Goal: Task Accomplishment & Management: Manage account settings

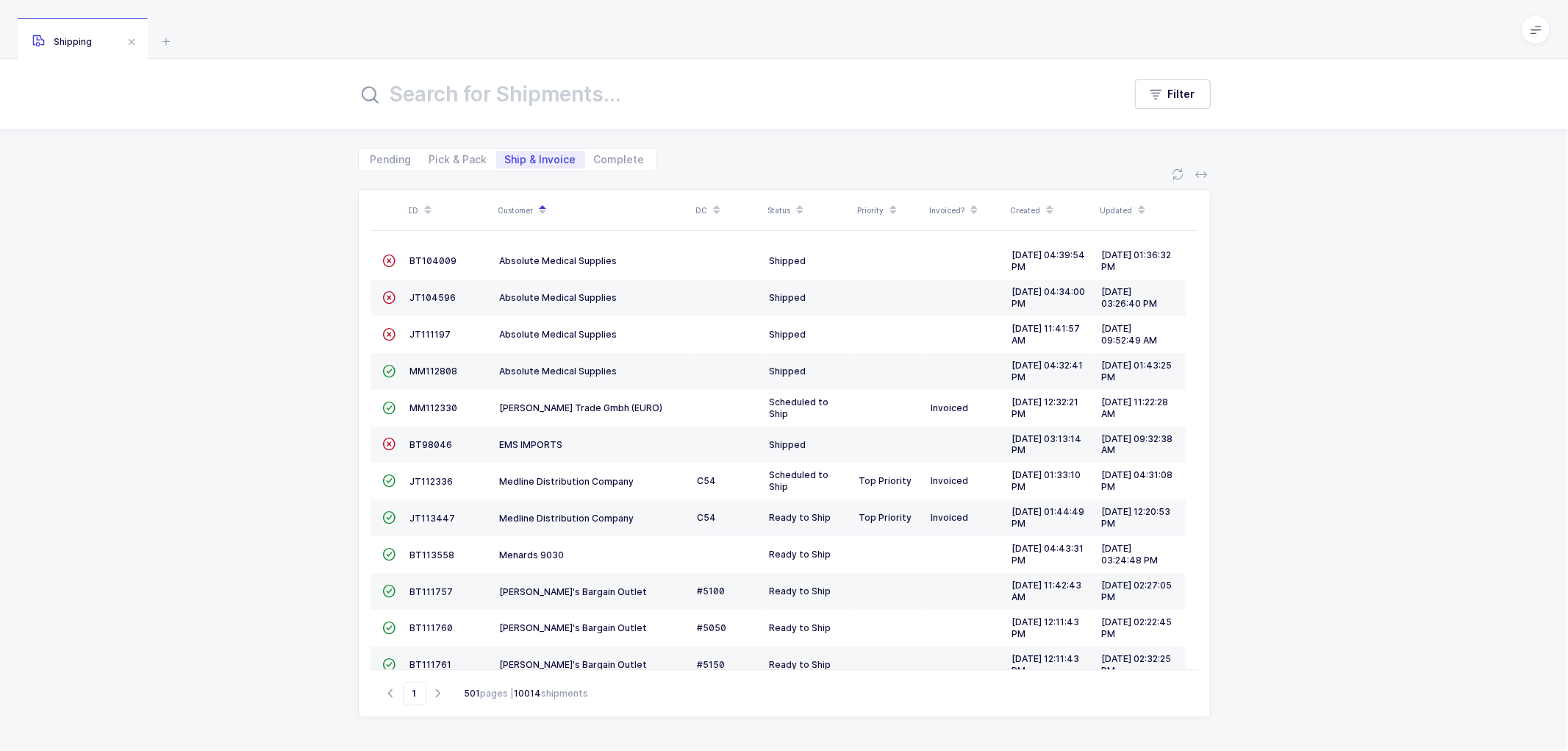
drag, startPoint x: 0, startPoint y: 0, endPoint x: 222, endPoint y: 160, distance: 273.6
click at [199, 261] on div "ID Customer DC Status Priority Invoiced? Created Updated  BT104009 Absolute Me…" at bounding box center [784, 461] width 1568 height 579
click at [1334, 305] on div "ID Customer DC Status Priority Invoiced? Created Updated  BT104009 Absolute Me…" at bounding box center [784, 461] width 1568 height 579
click at [819, 167] on div "Pending Pick & Pack Ship & Invoice Complete" at bounding box center [785, 151] width 853 height 41
click at [1313, 354] on div "ID Customer DC Status Priority Invoiced? Created Updated  BT104009 Absolute Me…" at bounding box center [784, 461] width 1568 height 579
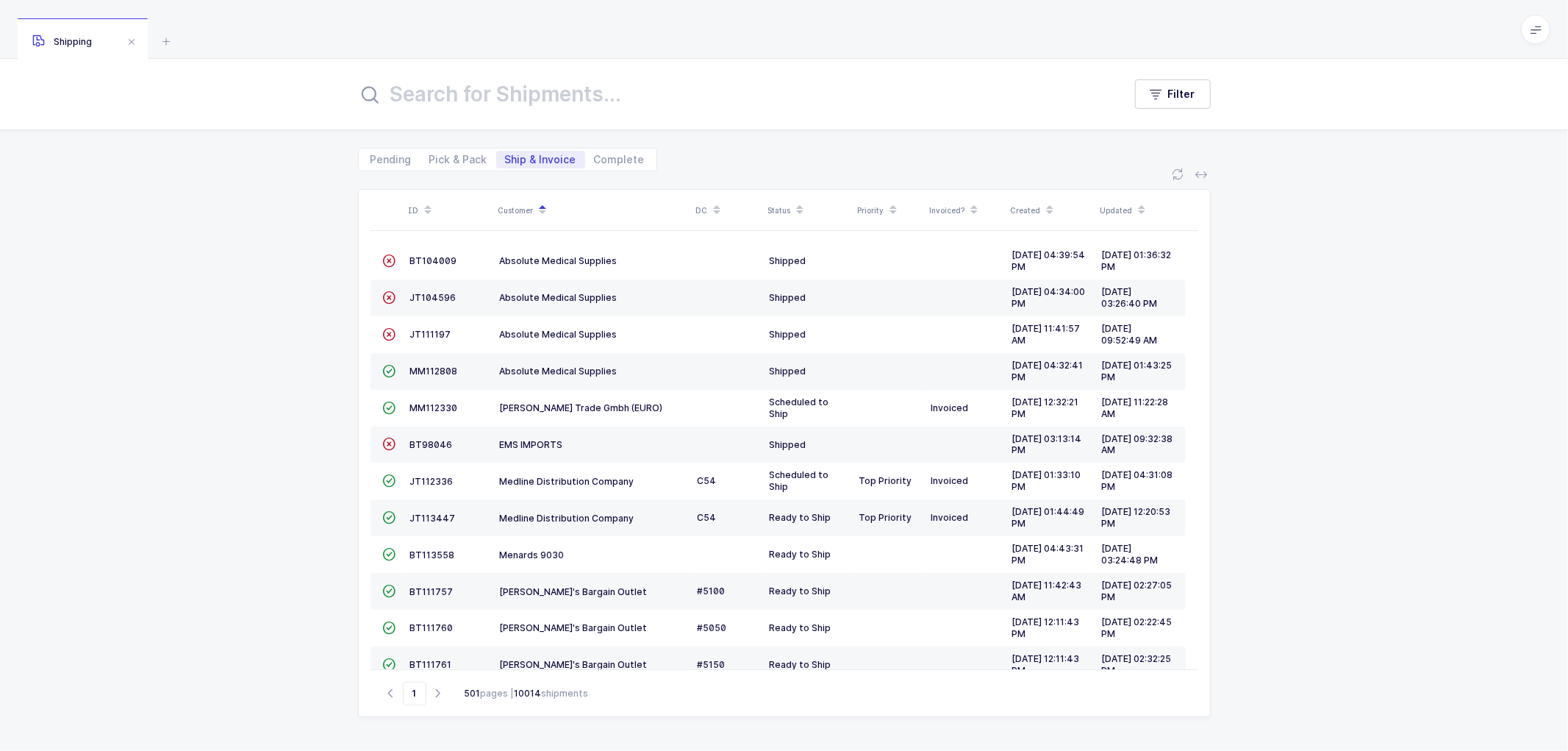
click at [285, 384] on div "ID Customer DC Status Priority Invoiced? Created Updated  BT104009 Absolute Me…" at bounding box center [784, 461] width 1568 height 579
click at [285, 326] on div "ID Customer DC Status Priority Invoiced? Created Updated  BT104009 Absolute Me…" at bounding box center [784, 461] width 1568 height 579
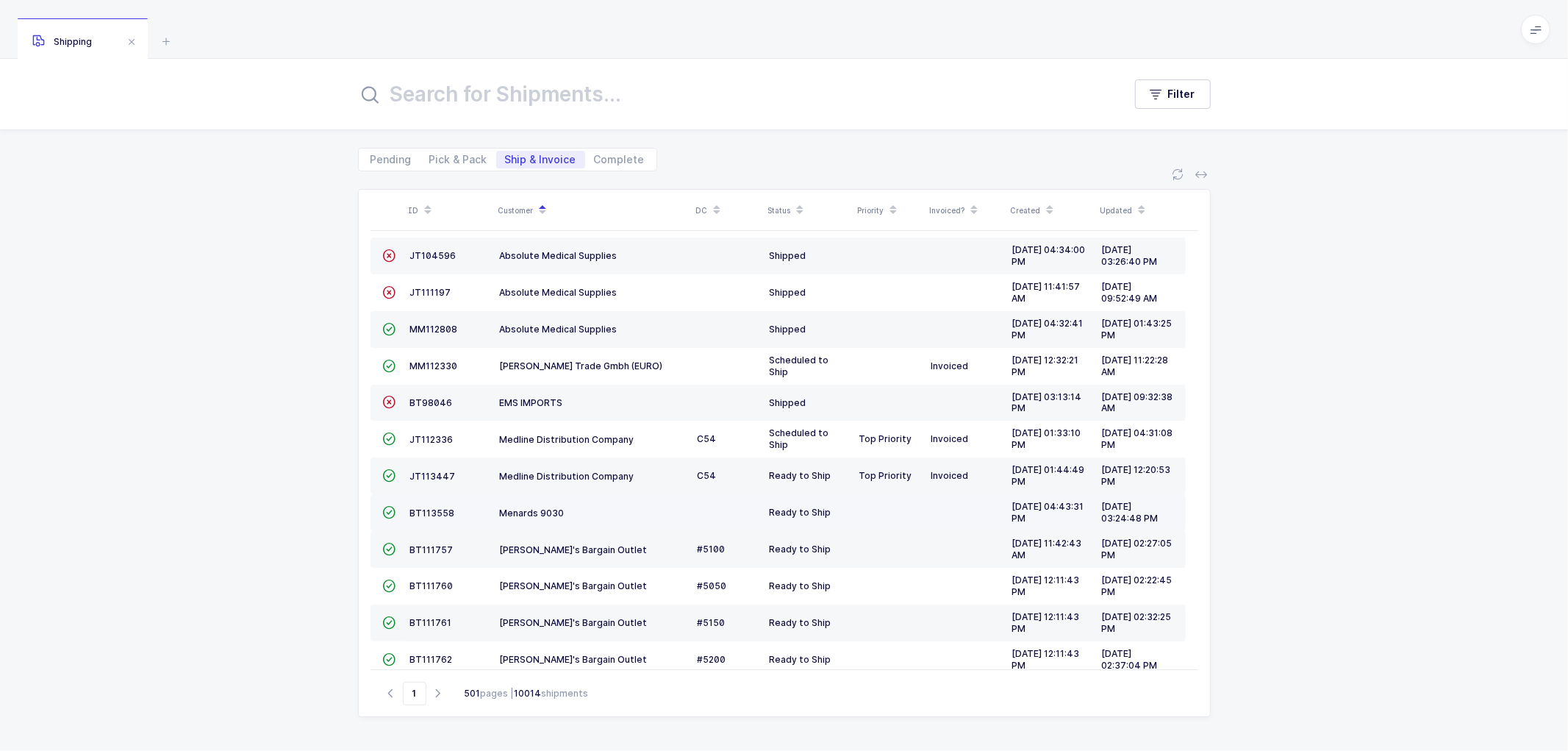
scroll to position [64, 0]
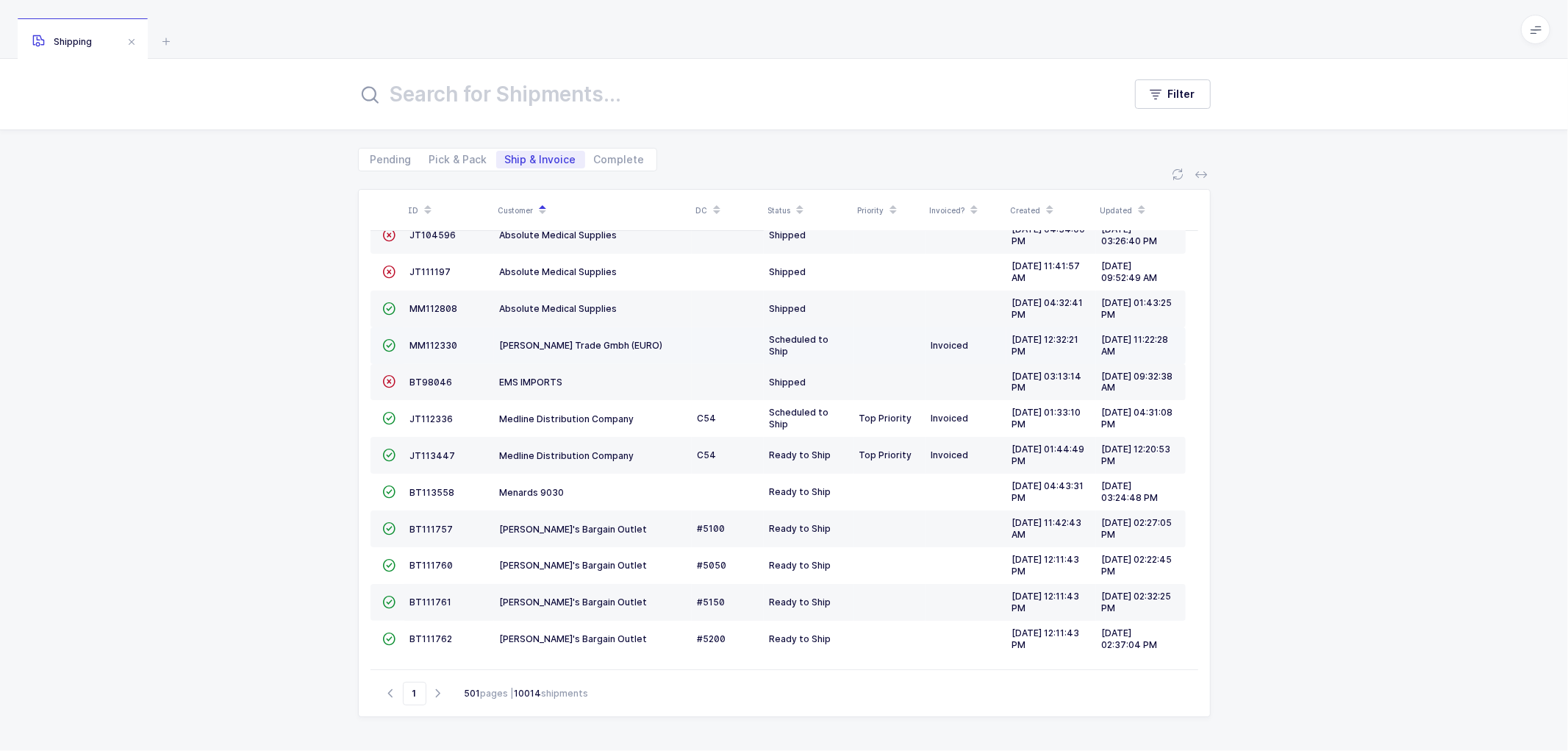
click at [437, 335] on td "MM112330" at bounding box center [449, 346] width 90 height 37
click at [428, 340] on span "MM112330" at bounding box center [434, 346] width 48 height 11
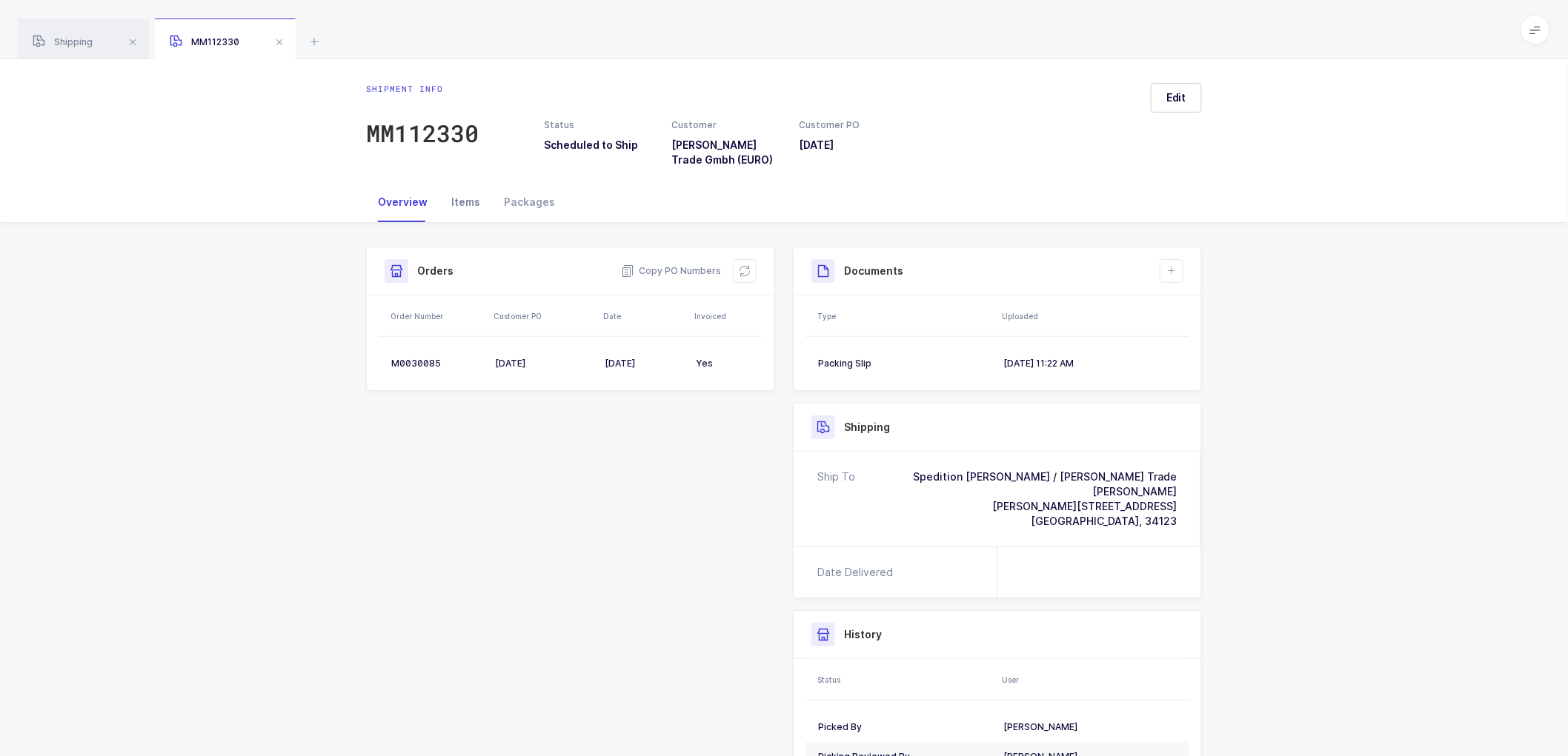
click at [467, 197] on div "Items" at bounding box center [466, 202] width 53 height 40
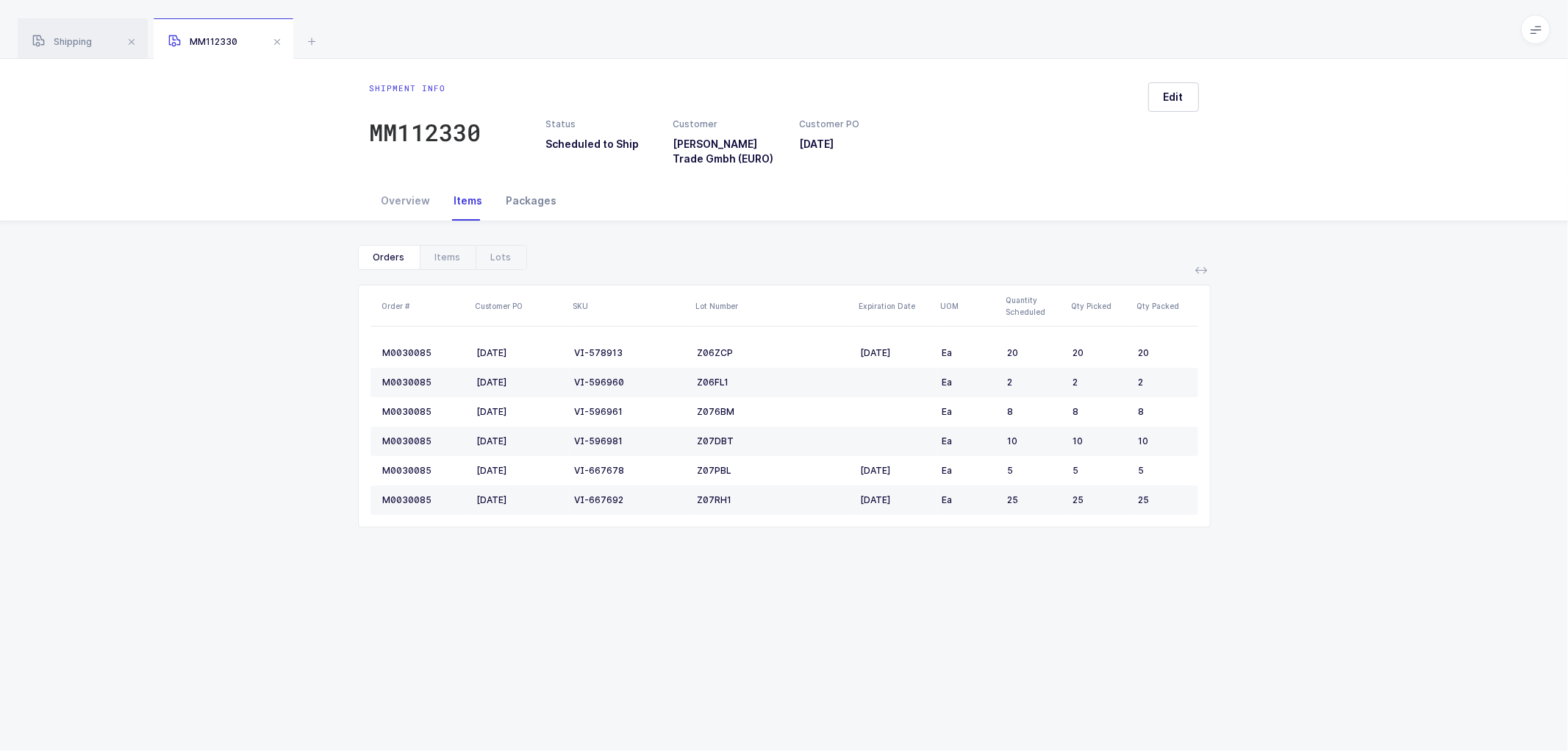
click at [528, 196] on div "Packages" at bounding box center [531, 201] width 74 height 40
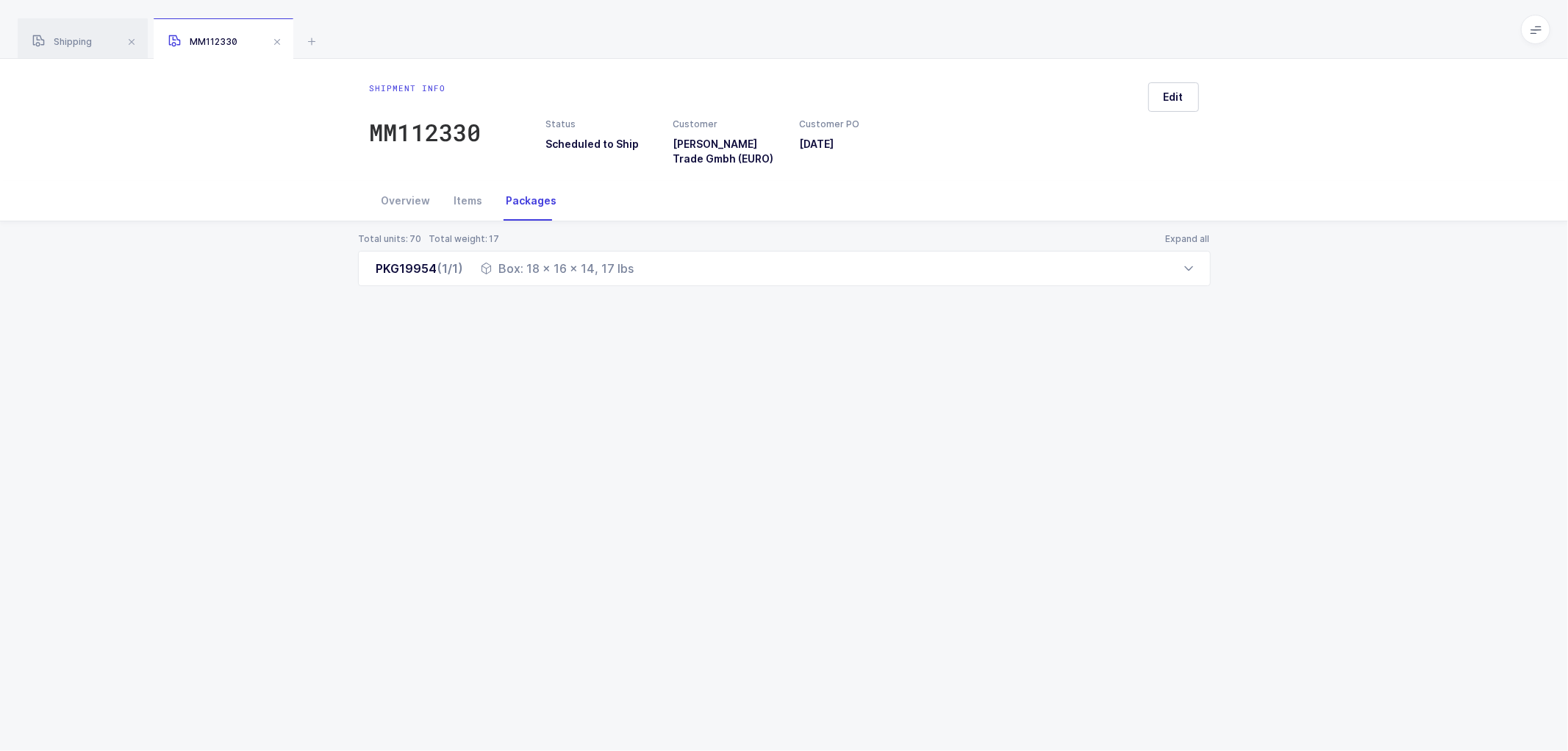
click at [1260, 473] on div "Shipment info MM112330 Status Scheduled to Ship Customer [PERSON_NAME] Trade Gm…" at bounding box center [784, 405] width 1568 height 692
click at [587, 332] on div "Total units: 70 Total weight: 17 Expand all PKG19954 (1/1) Box: 18 x 16 x 14, 1…" at bounding box center [784, 277] width 1545 height 112
click at [278, 42] on span at bounding box center [277, 42] width 17 height 17
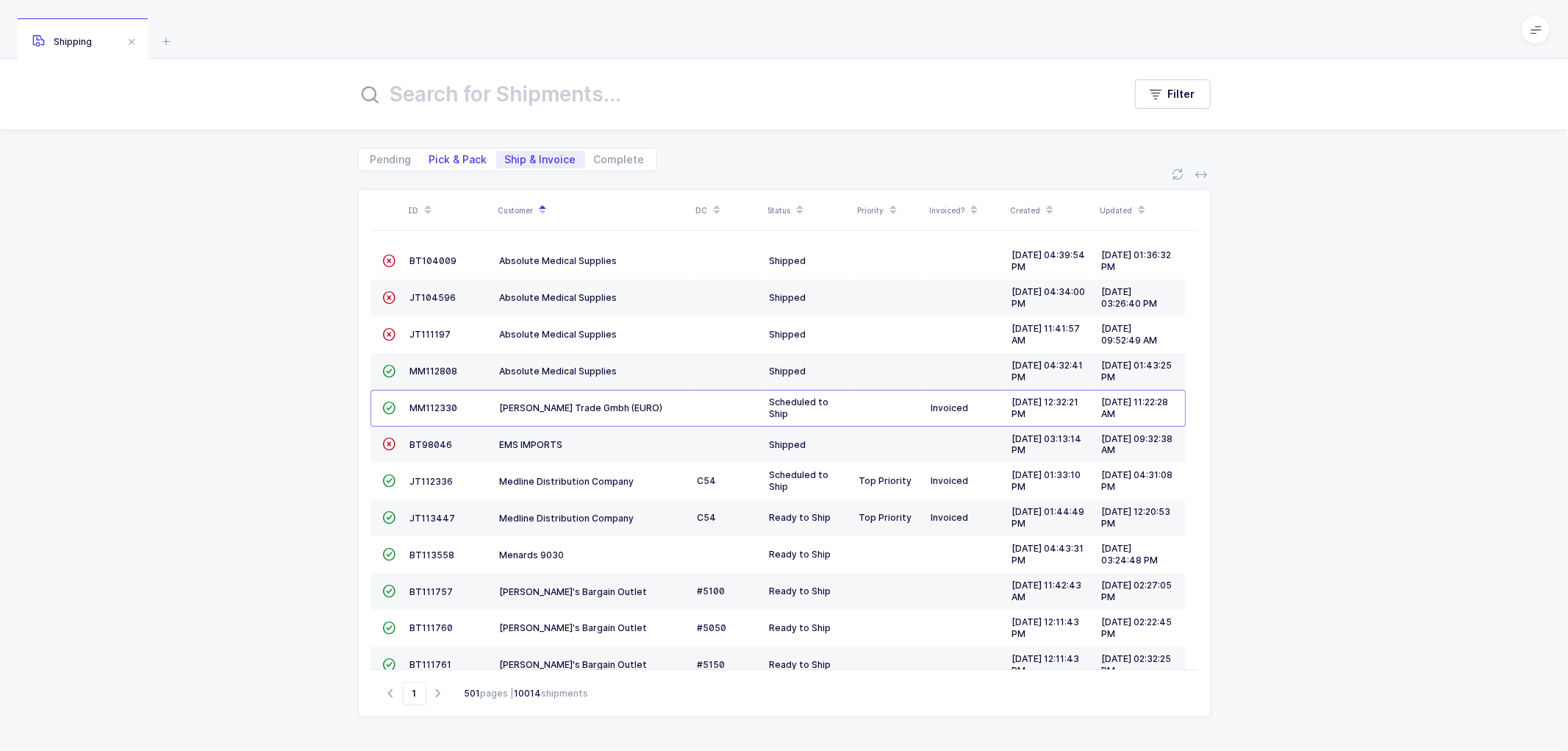
drag, startPoint x: 447, startPoint y: 149, endPoint x: 454, endPoint y: 158, distance: 11.4
click at [450, 151] on div "Pending Pick & Pack Ship & Invoice Complete" at bounding box center [508, 160] width 299 height 24
click at [458, 158] on span "Pick & Pack" at bounding box center [458, 159] width 58 height 10
click at [430, 158] on input "Pick & Pack" at bounding box center [425, 156] width 10 height 10
radio input "true"
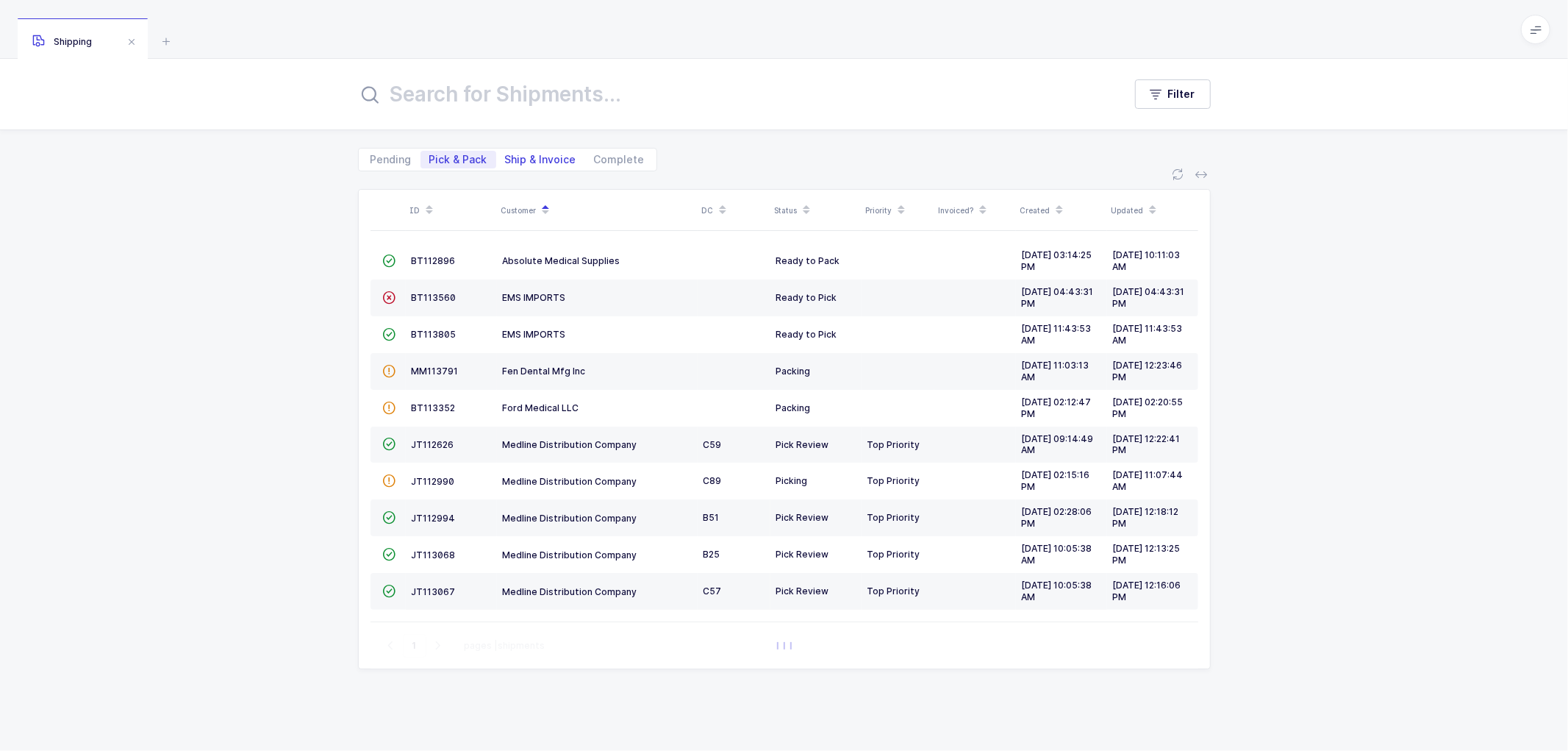
click at [533, 155] on span "Ship & Invoice" at bounding box center [541, 159] width 71 height 10
click at [506, 155] on input "Ship & Invoice" at bounding box center [501, 156] width 10 height 10
radio input "true"
radio input "false"
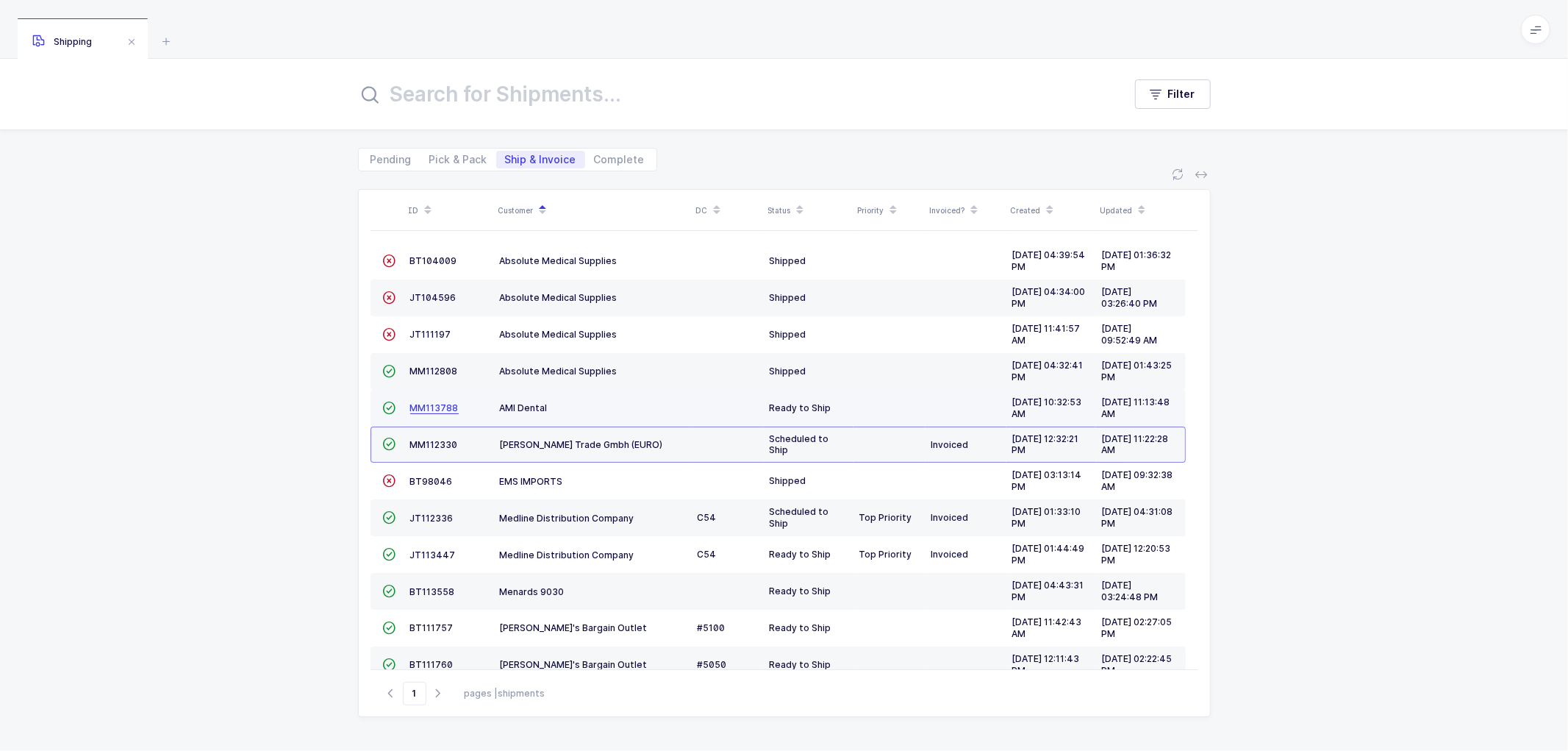
click at [431, 408] on span "MM113788" at bounding box center [434, 408] width 48 height 11
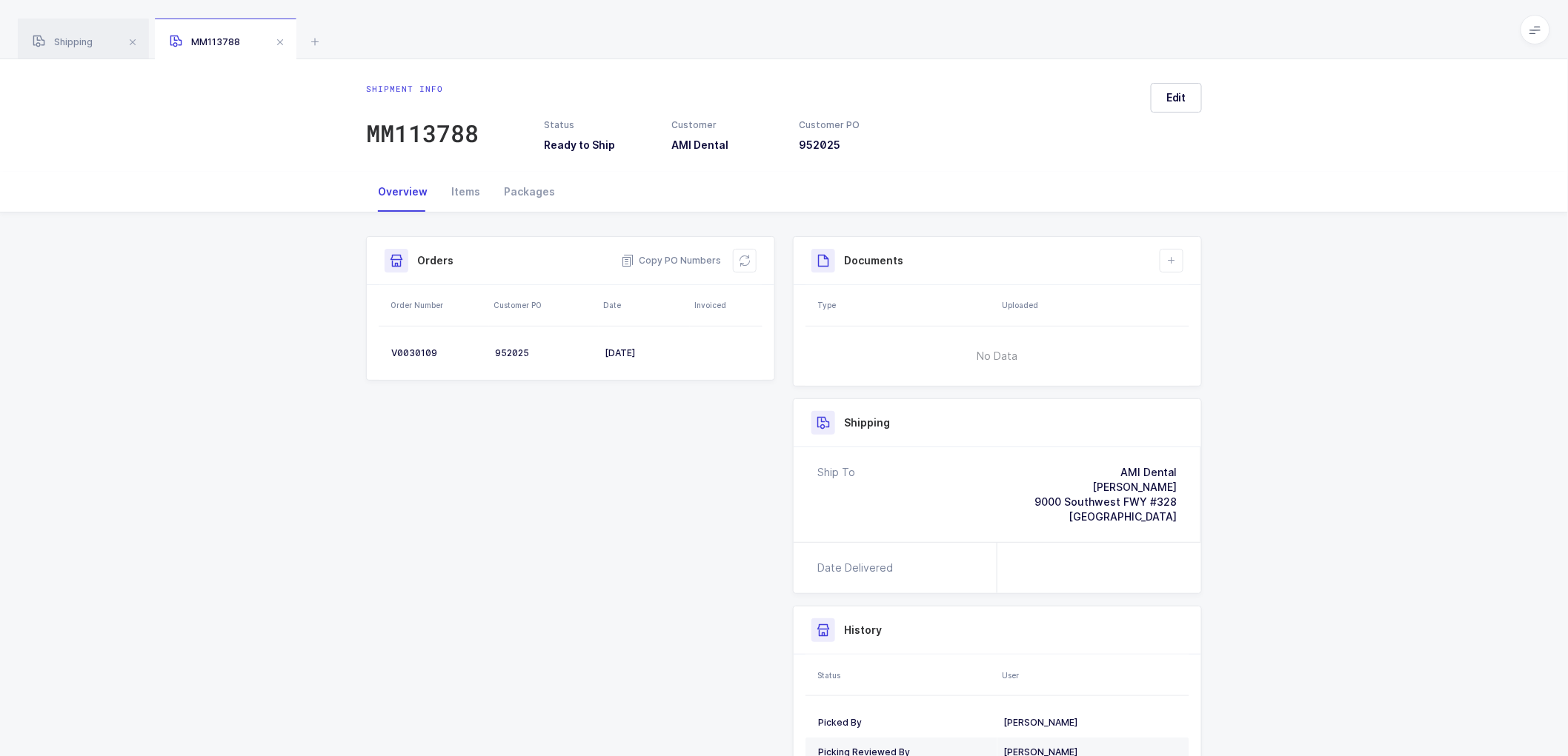
drag, startPoint x: 271, startPoint y: 302, endPoint x: 287, endPoint y: 293, distance: 18.4
click at [271, 302] on div "Shipment Info Shipment Number MM113788 Status Ready to Ship Customer AMI Dental…" at bounding box center [784, 534] width 1568 height 644
click at [410, 352] on div "V0030109" at bounding box center [437, 353] width 92 height 12
click at [410, 351] on div "V0030109" at bounding box center [437, 353] width 92 height 12
copy div "V0030109"
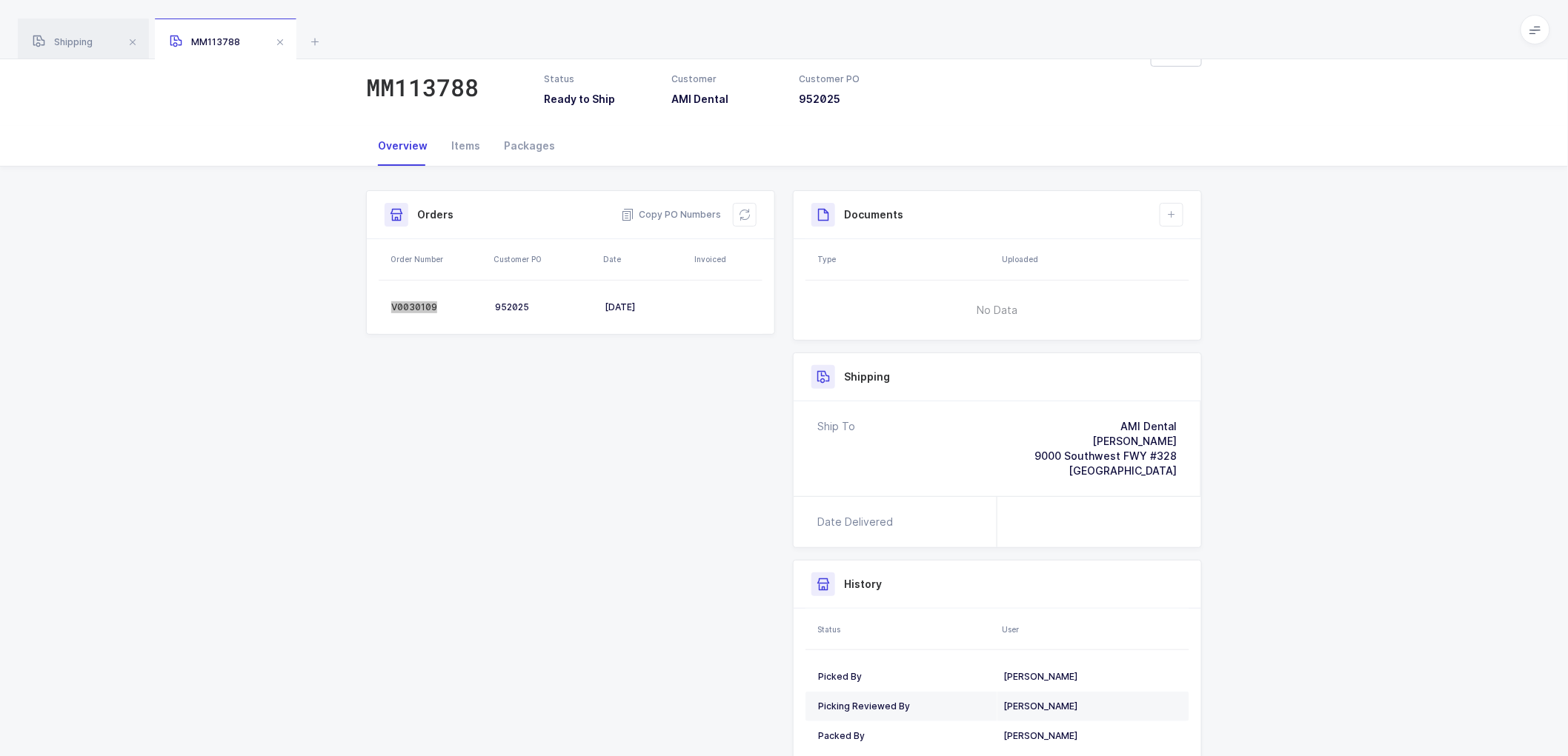
scroll to position [82, 0]
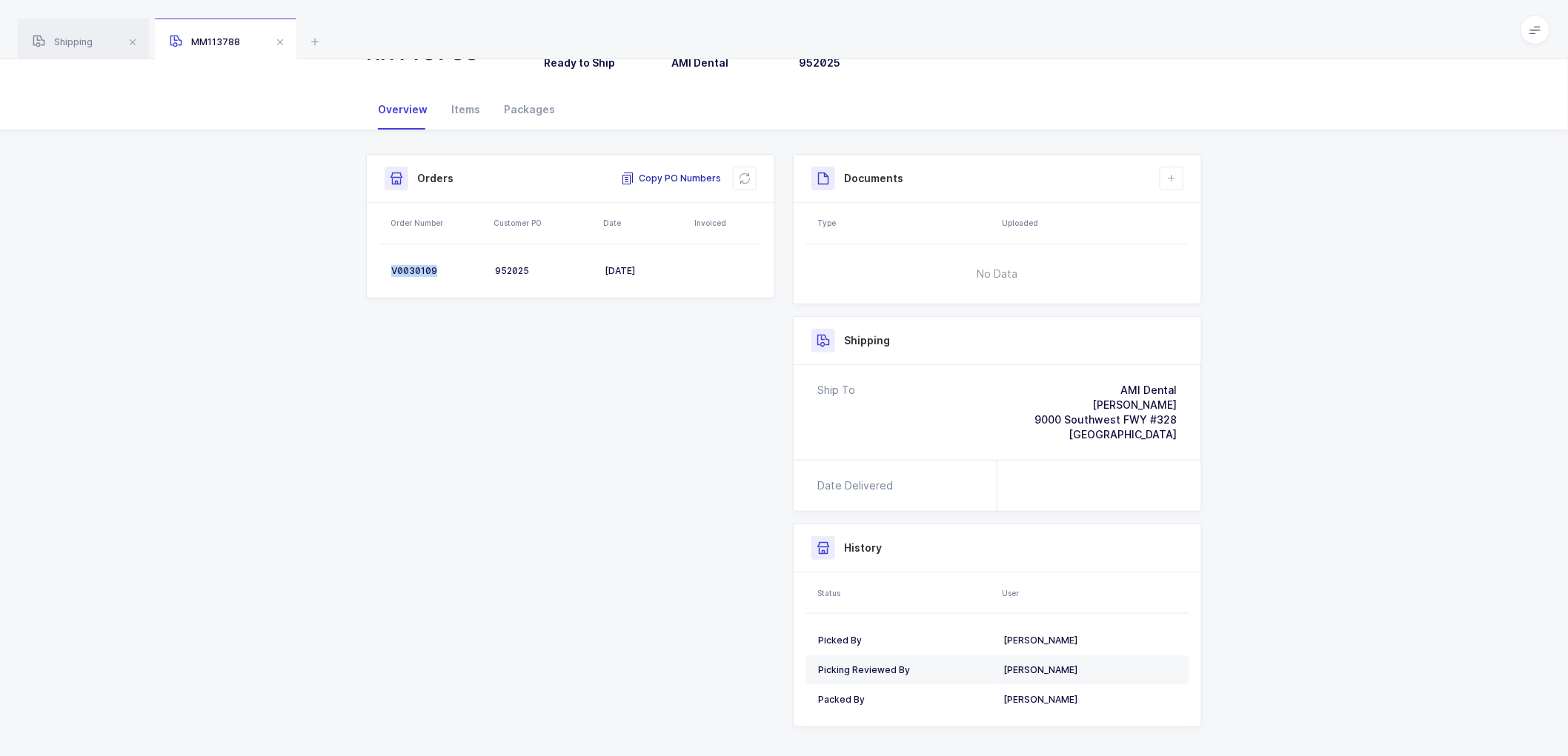
drag, startPoint x: 680, startPoint y: 178, endPoint x: 764, endPoint y: 182, distance: 84.1
click at [682, 178] on span "Copy PO Numbers" at bounding box center [671, 178] width 100 height 15
drag, startPoint x: 535, startPoint y: 99, endPoint x: 557, endPoint y: 122, distance: 31.8
click at [535, 99] on div "Packages" at bounding box center [529, 110] width 74 height 40
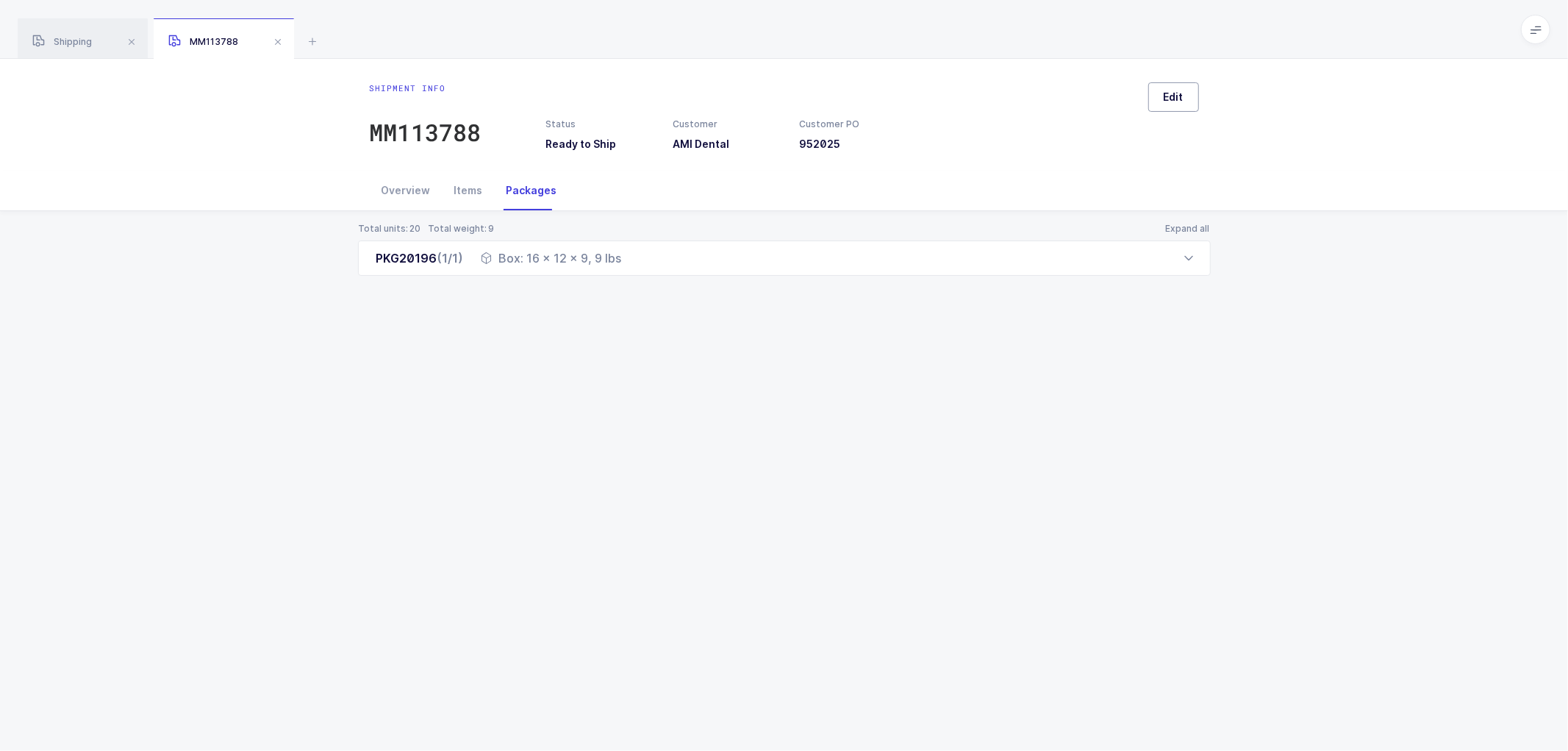
click at [1175, 91] on span "Edit" at bounding box center [1173, 97] width 20 height 15
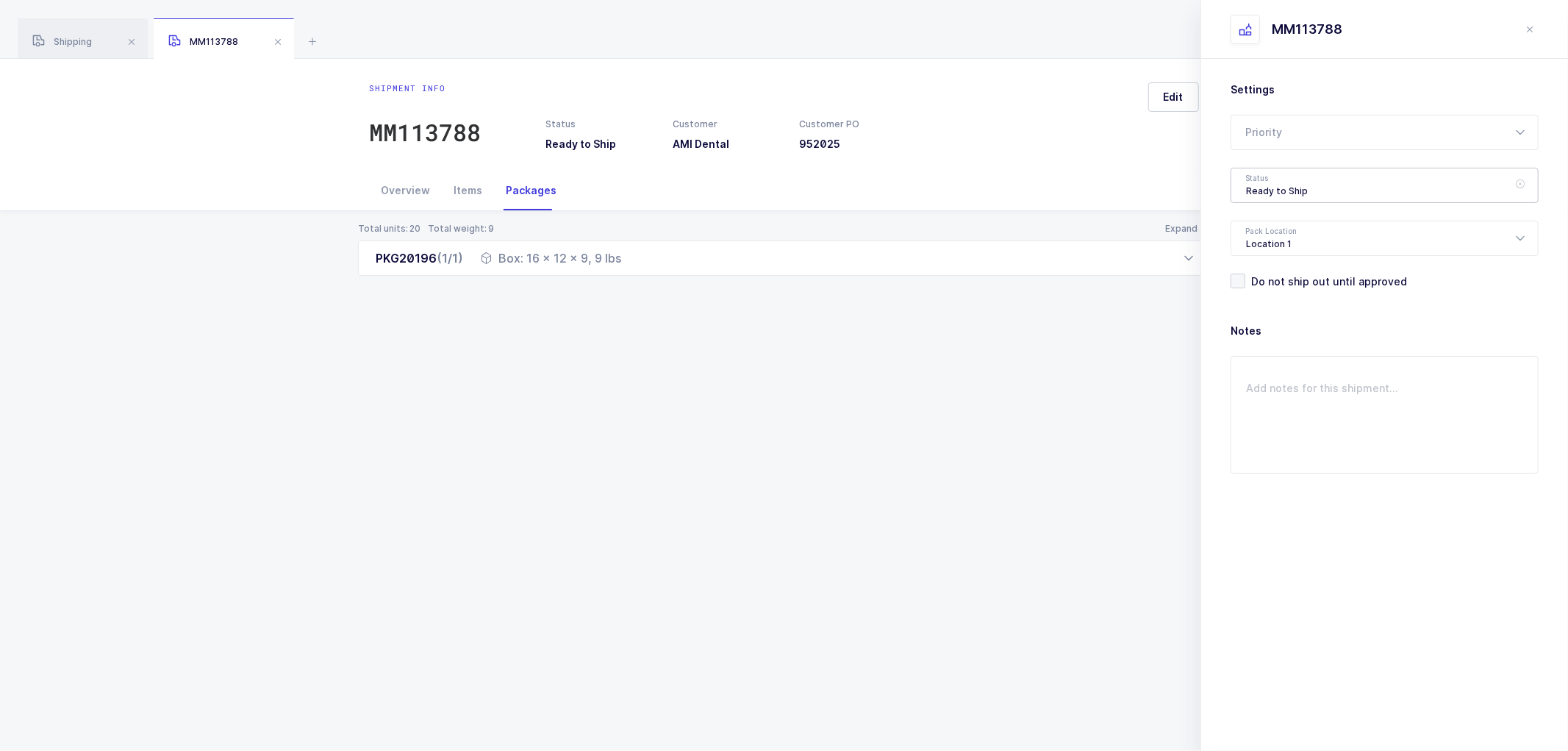
click at [1250, 186] on div "Ready to Ship" at bounding box center [1385, 185] width 308 height 35
click at [1261, 292] on span "Shipped" at bounding box center [1267, 298] width 42 height 13
type input "Shipped"
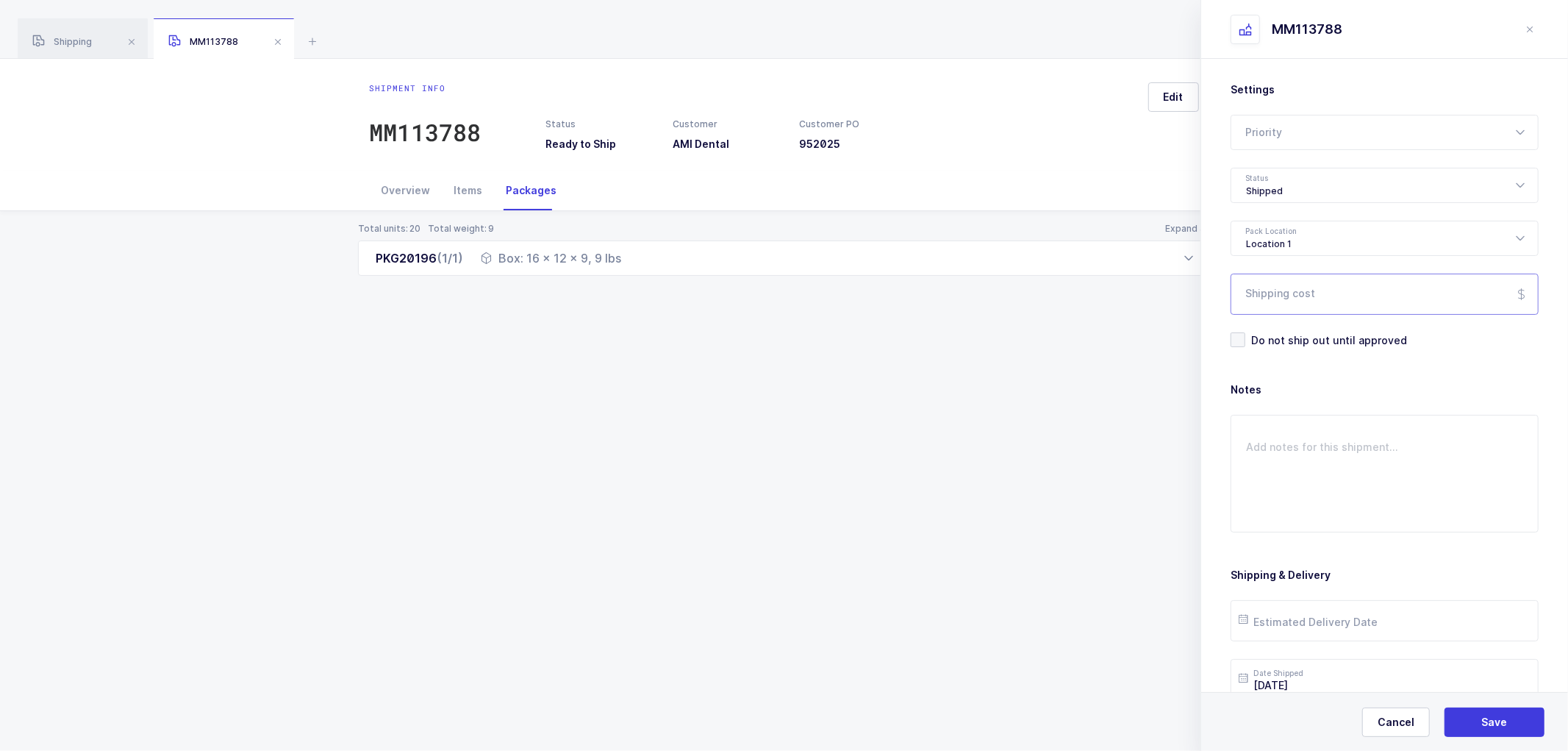
click at [1285, 302] on input "Shipping cost" at bounding box center [1385, 294] width 308 height 41
paste input "15.46"
type input "15.46"
click at [1487, 714] on button "Save" at bounding box center [1495, 722] width 100 height 29
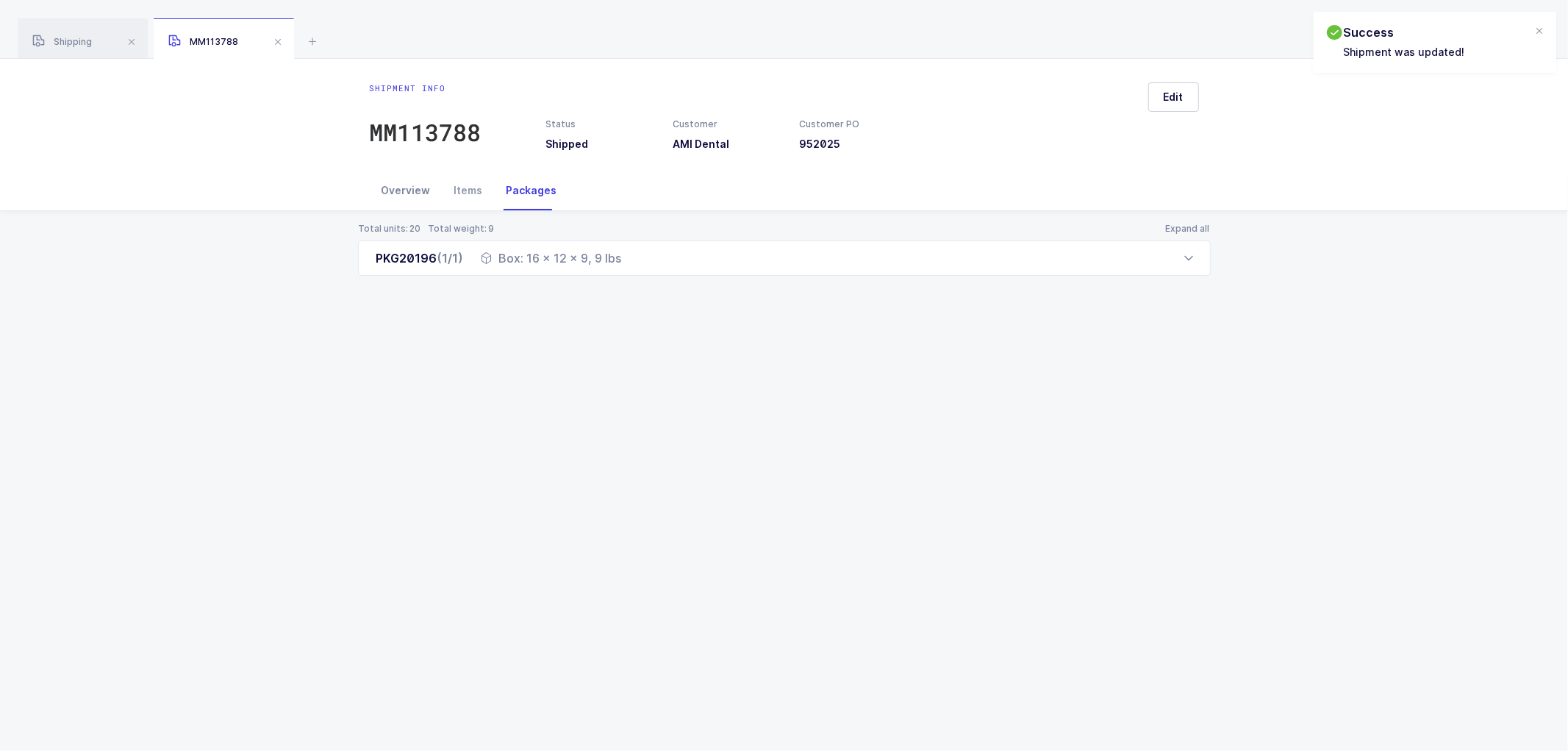
click at [400, 192] on div "Overview" at bounding box center [407, 191] width 73 height 40
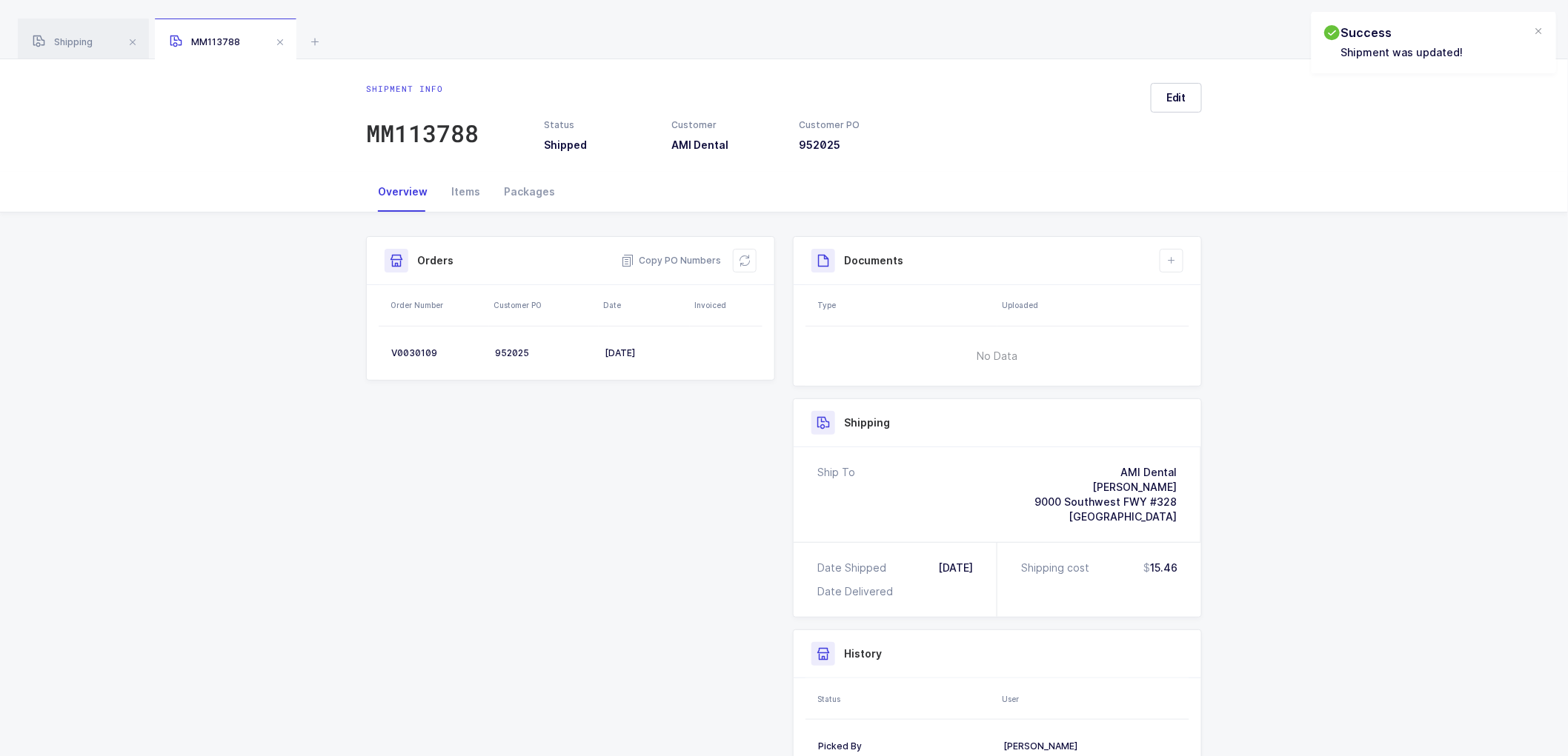
drag, startPoint x: 742, startPoint y: 261, endPoint x: 1045, endPoint y: 254, distance: 303.1
click at [743, 261] on icon at bounding box center [744, 260] width 12 height 12
click at [1185, 255] on div "Documents Create Document Upload Document" at bounding box center [997, 261] width 407 height 48
drag, startPoint x: 1183, startPoint y: 255, endPoint x: 1174, endPoint y: 259, distance: 9.8
click at [1181, 257] on div "Documents Create Document Upload Document" at bounding box center [997, 261] width 407 height 48
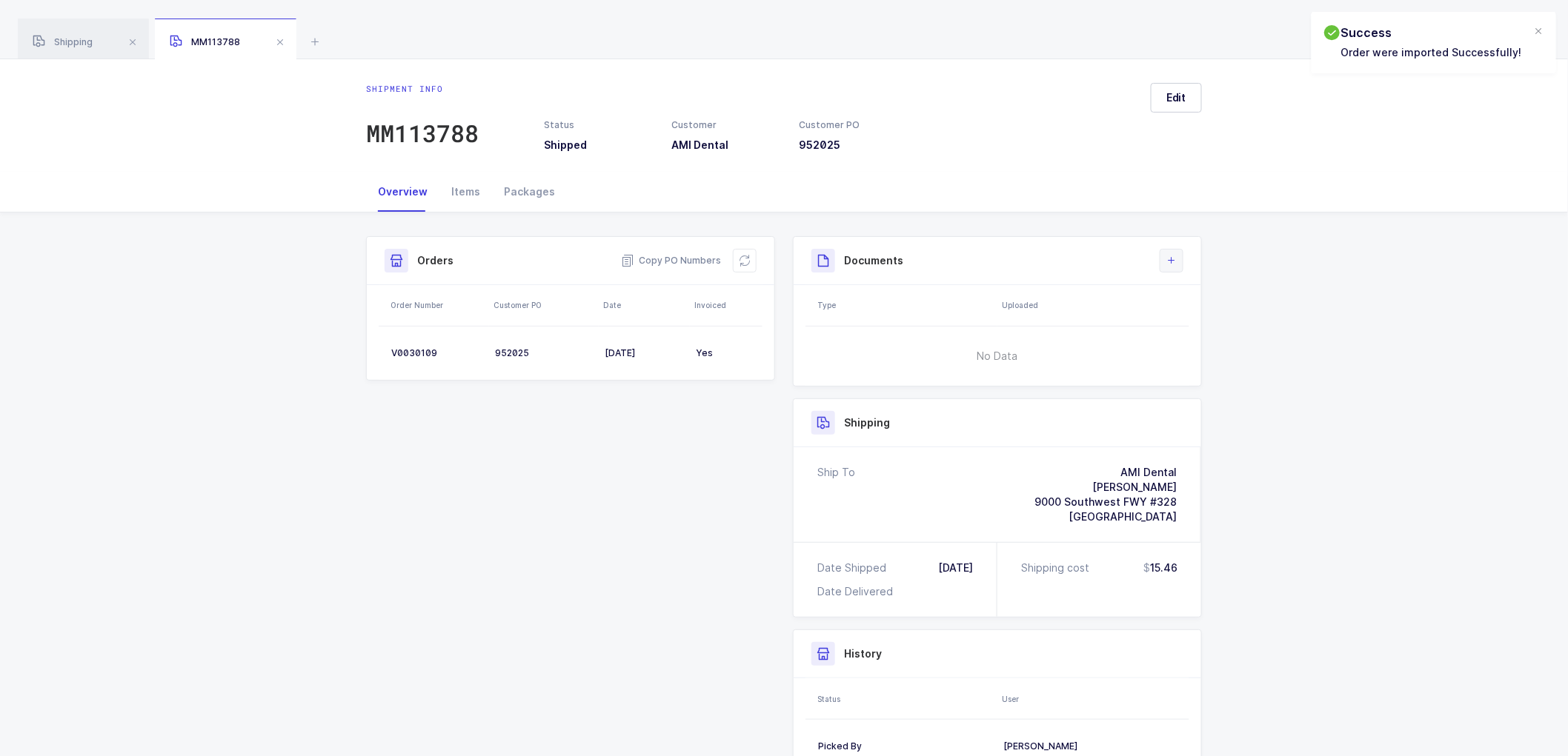
click at [1174, 258] on icon at bounding box center [1171, 260] width 12 height 12
click at [1233, 296] on li "Create Document" at bounding box center [1221, 303] width 110 height 24
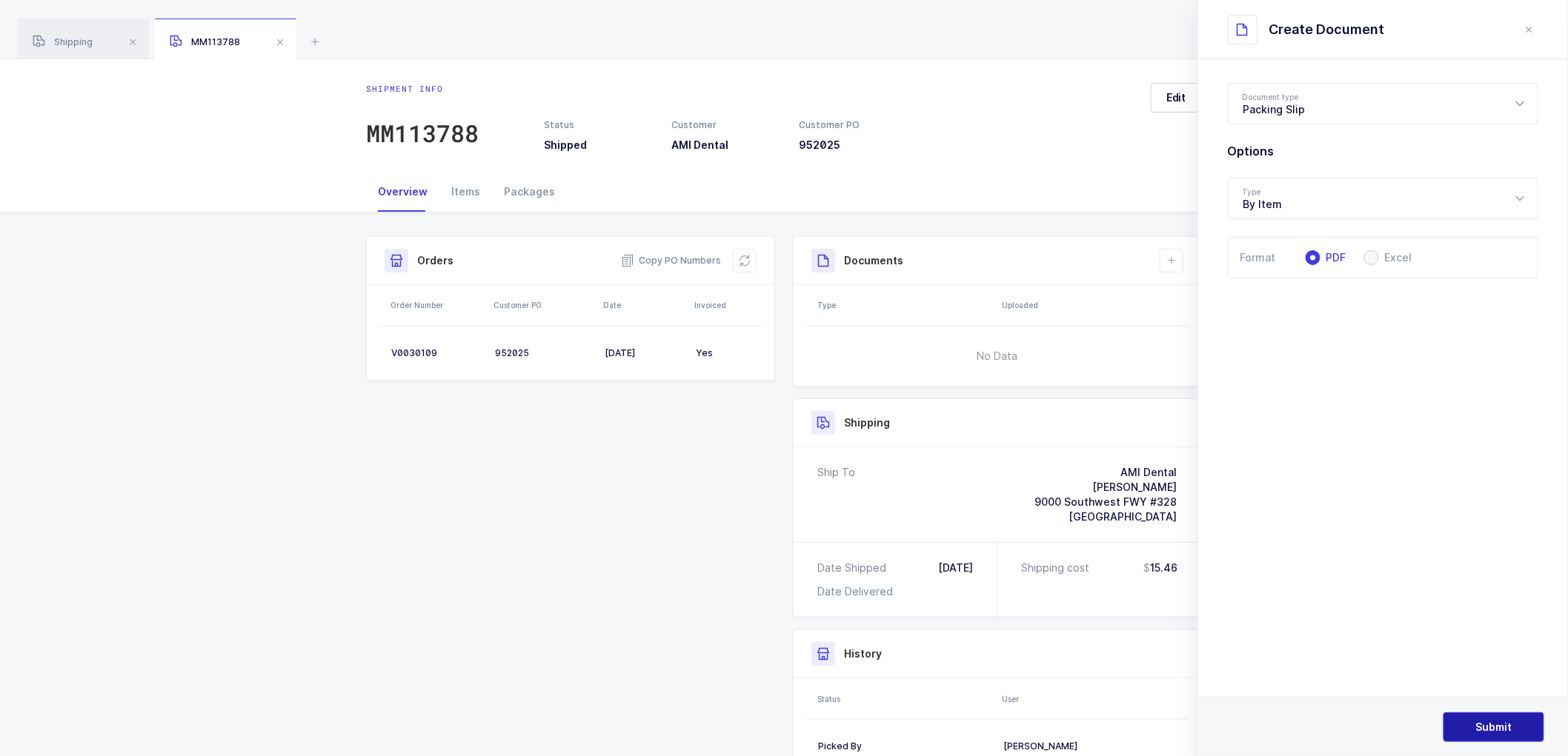
click at [1490, 726] on span "Submit" at bounding box center [1494, 727] width 36 height 15
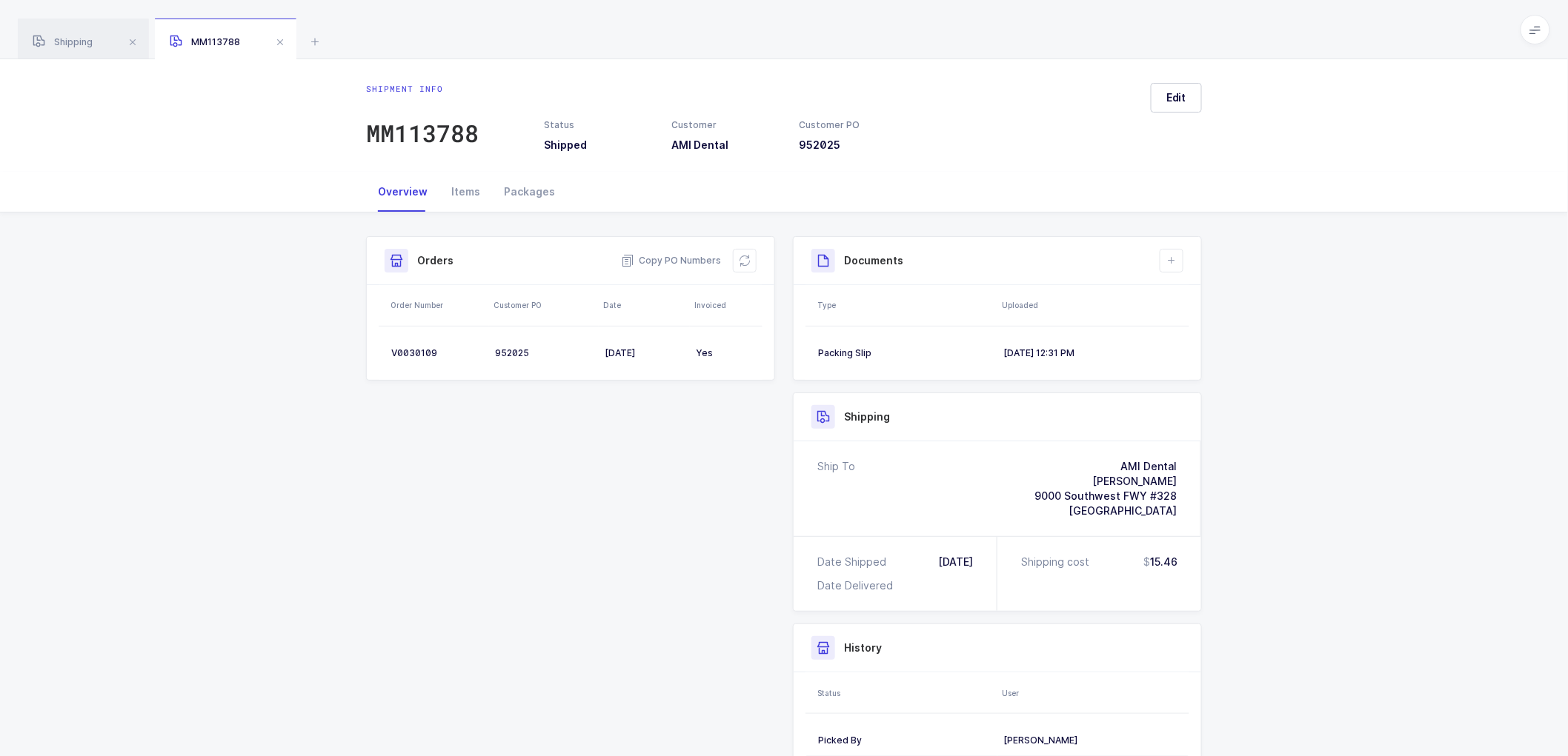
click at [1253, 454] on div "Shipment Info Shipment Number MM113788 Status Shipped Customer AMI Dental Custo…" at bounding box center [784, 561] width 1568 height 696
click at [303, 272] on div "Shipment Info Shipment Number MM113788 Status Shipped Customer AMI Dental Custo…" at bounding box center [784, 561] width 1568 height 696
